Goal: Task Accomplishment & Management: Manage account settings

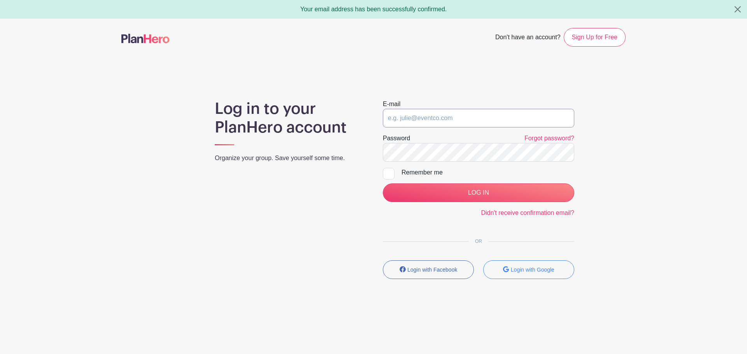
click at [406, 117] on input "email" at bounding box center [478, 118] width 191 height 19
type input "renee.c.murphy@gmail.com"
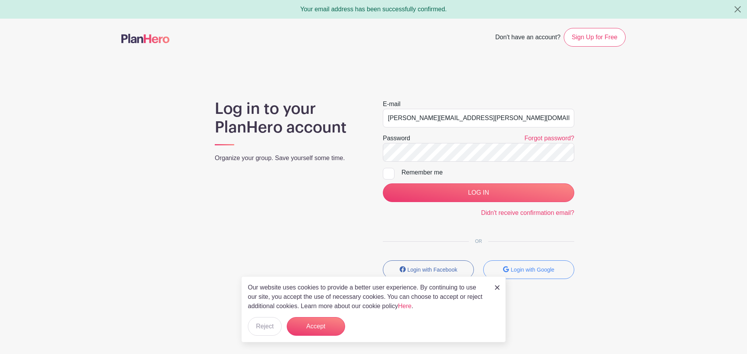
click at [390, 175] on div at bounding box center [389, 174] width 12 height 12
click at [388, 173] on input "Remember me" at bounding box center [385, 170] width 5 height 5
checkbox input "true"
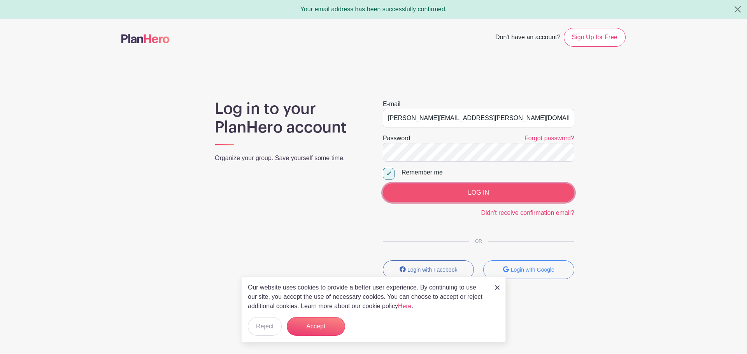
click at [446, 192] on input "LOG IN" at bounding box center [478, 193] width 191 height 19
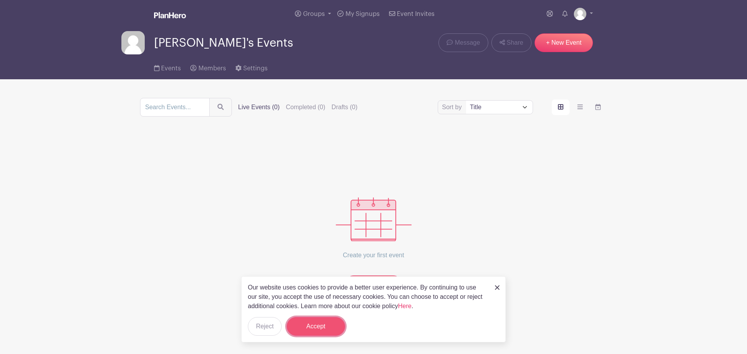
click at [327, 331] on button "Accept" at bounding box center [316, 326] width 58 height 19
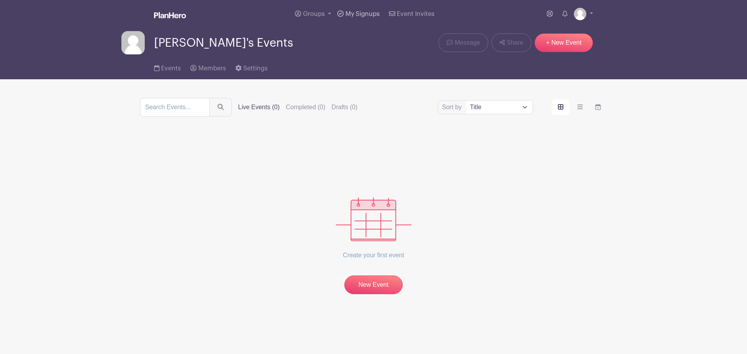
click at [363, 15] on span "My Signups" at bounding box center [362, 14] width 34 height 6
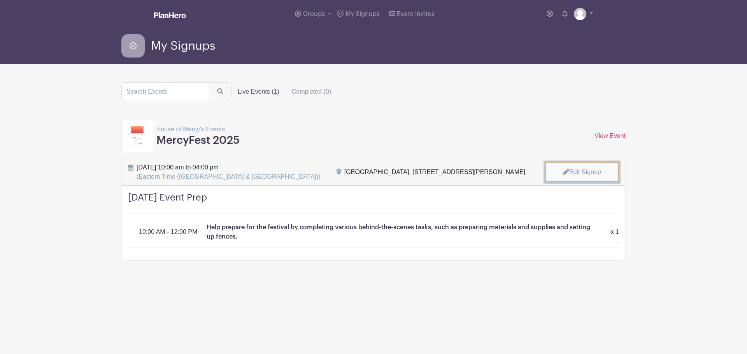
click at [595, 171] on link "Edit Signup" at bounding box center [582, 172] width 74 height 20
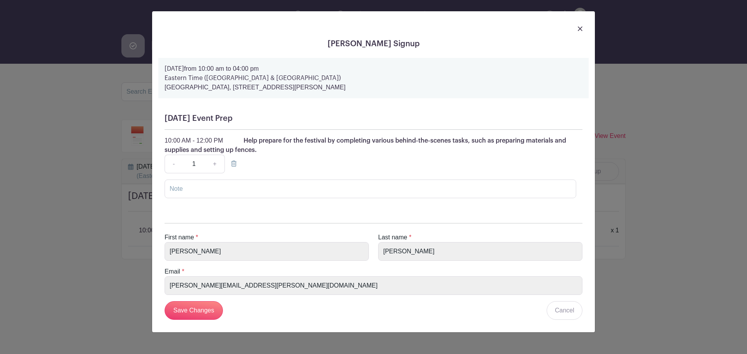
click at [303, 161] on div "10:00 AM - 12:00 PM Help prepare for the festival by completing various behind-…" at bounding box center [373, 154] width 418 height 37
click at [231, 164] on icon at bounding box center [233, 164] width 5 height 6
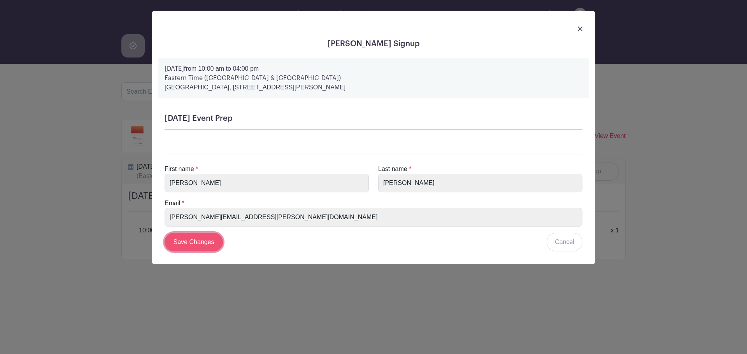
click at [197, 248] on input "Save Changes" at bounding box center [193, 242] width 58 height 19
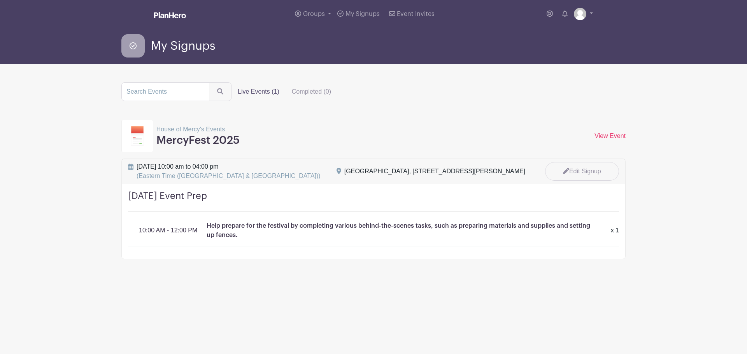
click at [139, 133] on img at bounding box center [137, 135] width 12 height 19
click at [176, 128] on p "House of Mercy's Events" at bounding box center [197, 129] width 83 height 9
click at [193, 143] on h3 "MercyFest 2025" at bounding box center [197, 140] width 83 height 13
click at [597, 134] on link "View Event" at bounding box center [609, 136] width 31 height 7
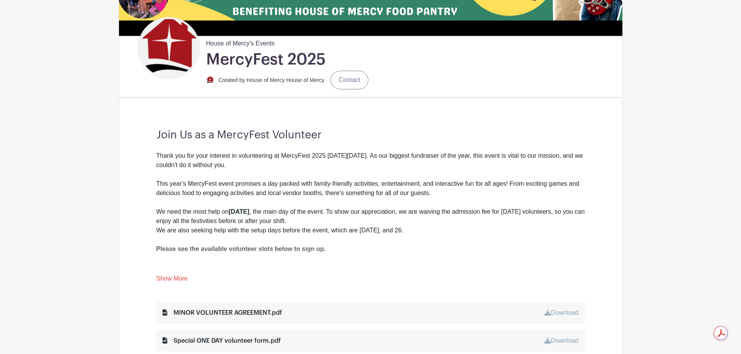
scroll to position [389, 0]
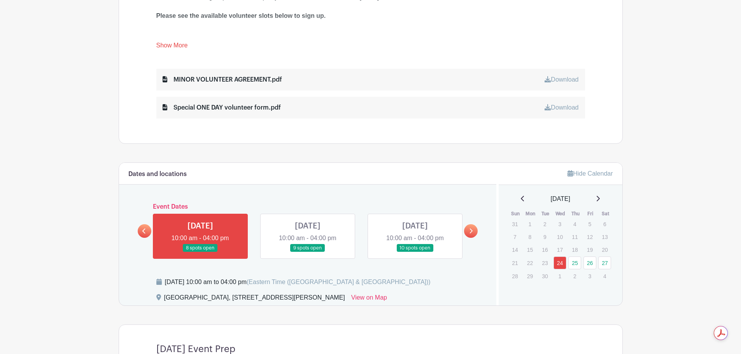
click at [471, 229] on icon at bounding box center [470, 231] width 3 height 6
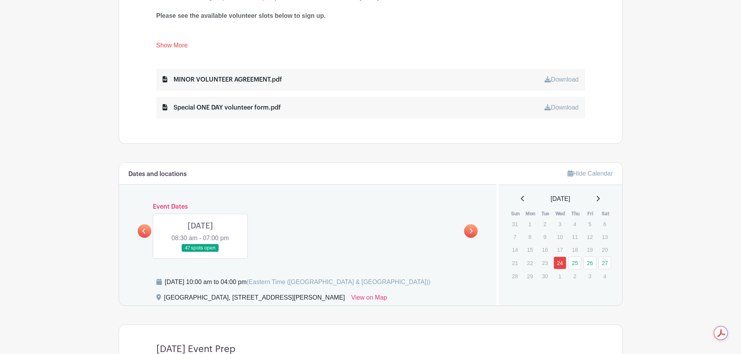
click at [200, 252] on link at bounding box center [200, 252] width 0 height 0
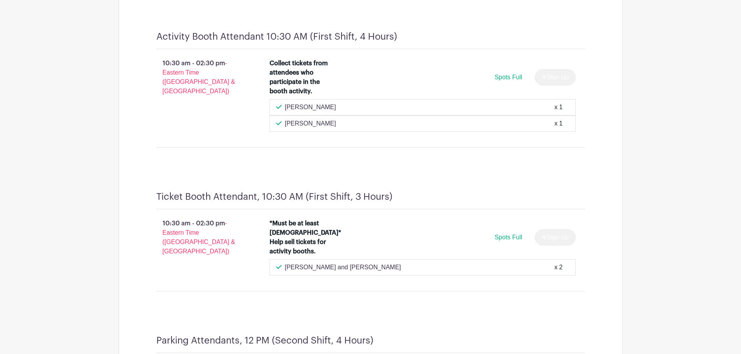
scroll to position [1517, 0]
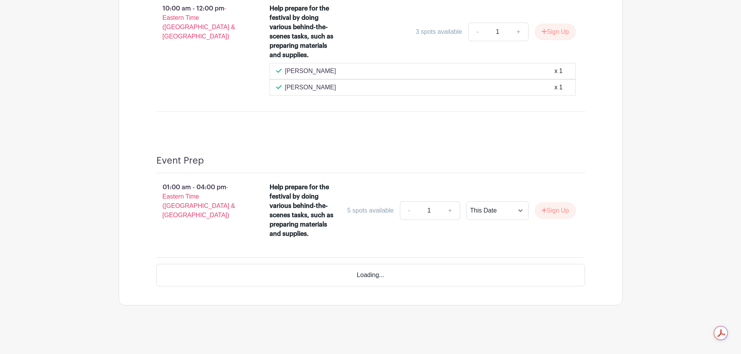
scroll to position [734, 0]
